Goal: Task Accomplishment & Management: Manage account settings

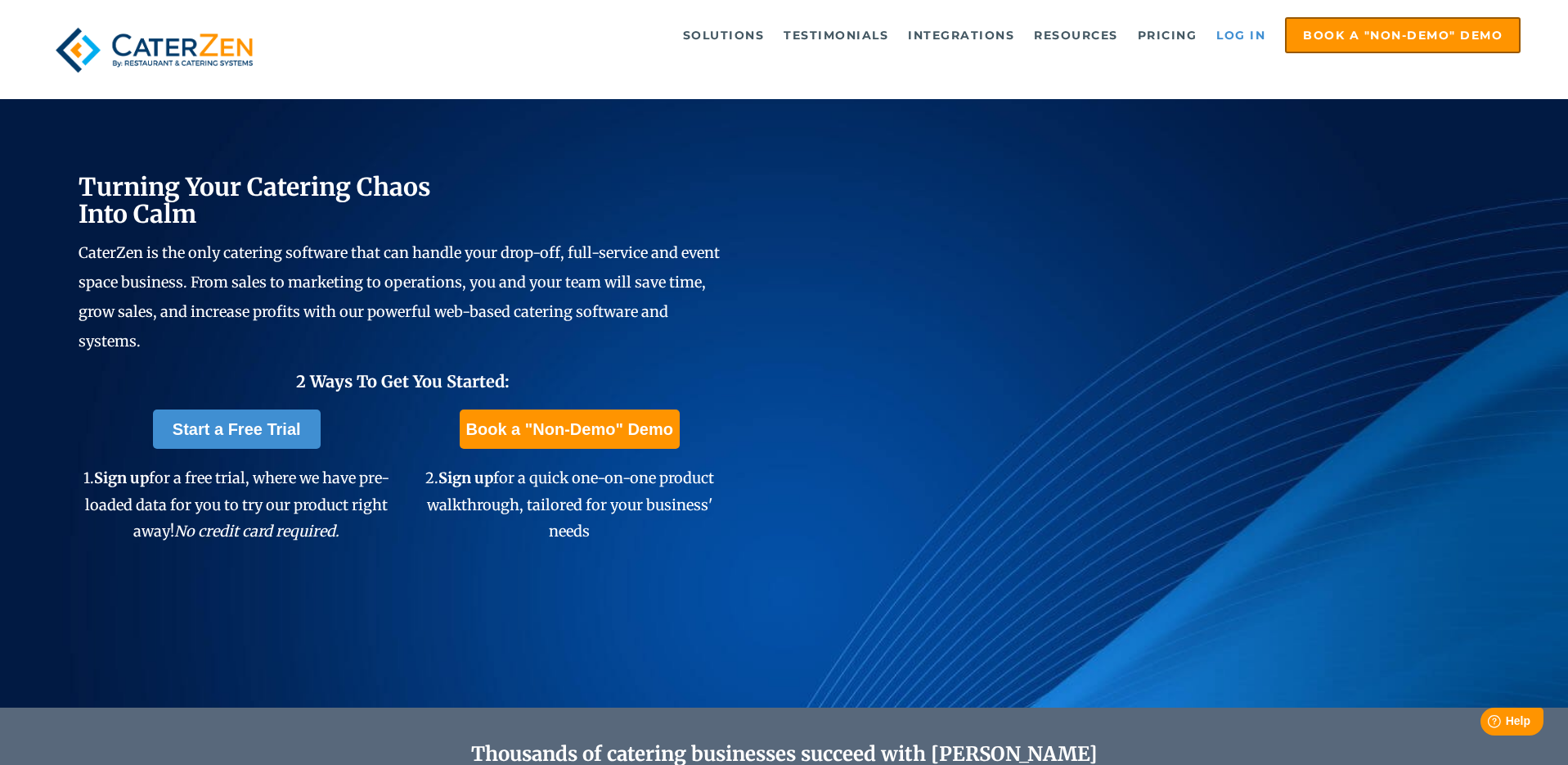
click at [1230, 30] on link "Log in" at bounding box center [1241, 34] width 66 height 32
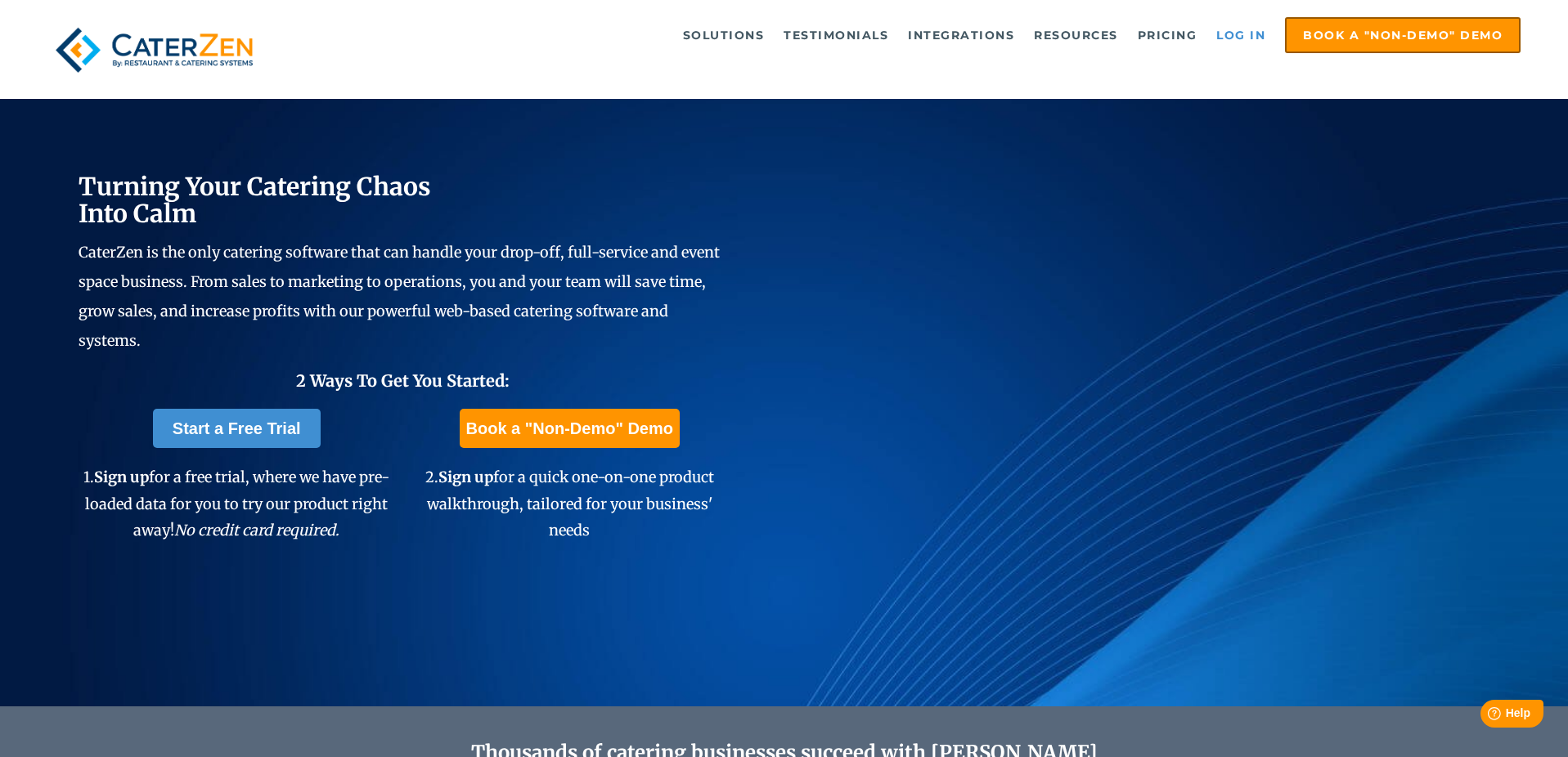
click at [1234, 32] on link "Log in" at bounding box center [1241, 34] width 66 height 32
